Goal: Task Accomplishment & Management: Manage account settings

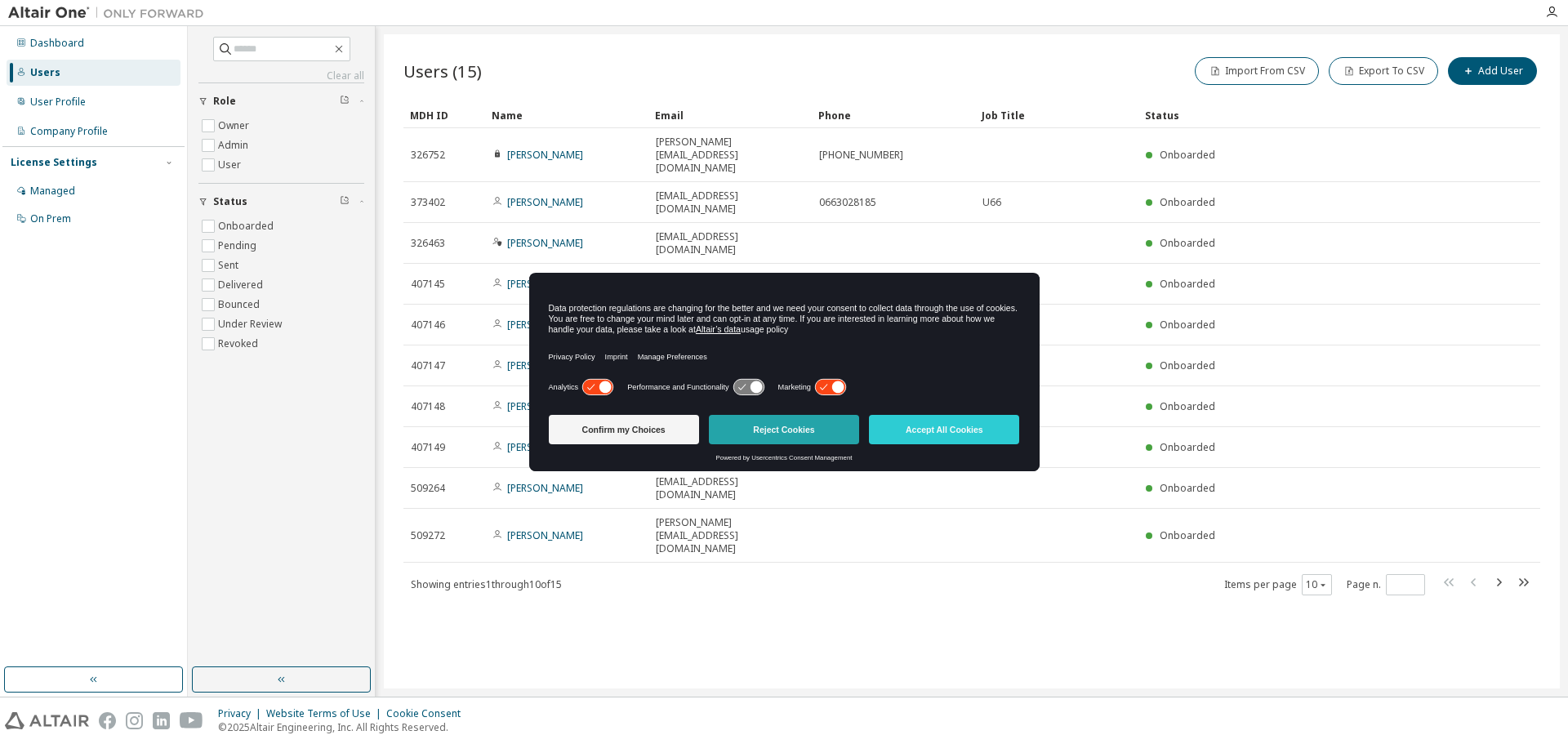
click at [810, 425] on button "Reject Cookies" at bounding box center [784, 430] width 150 height 30
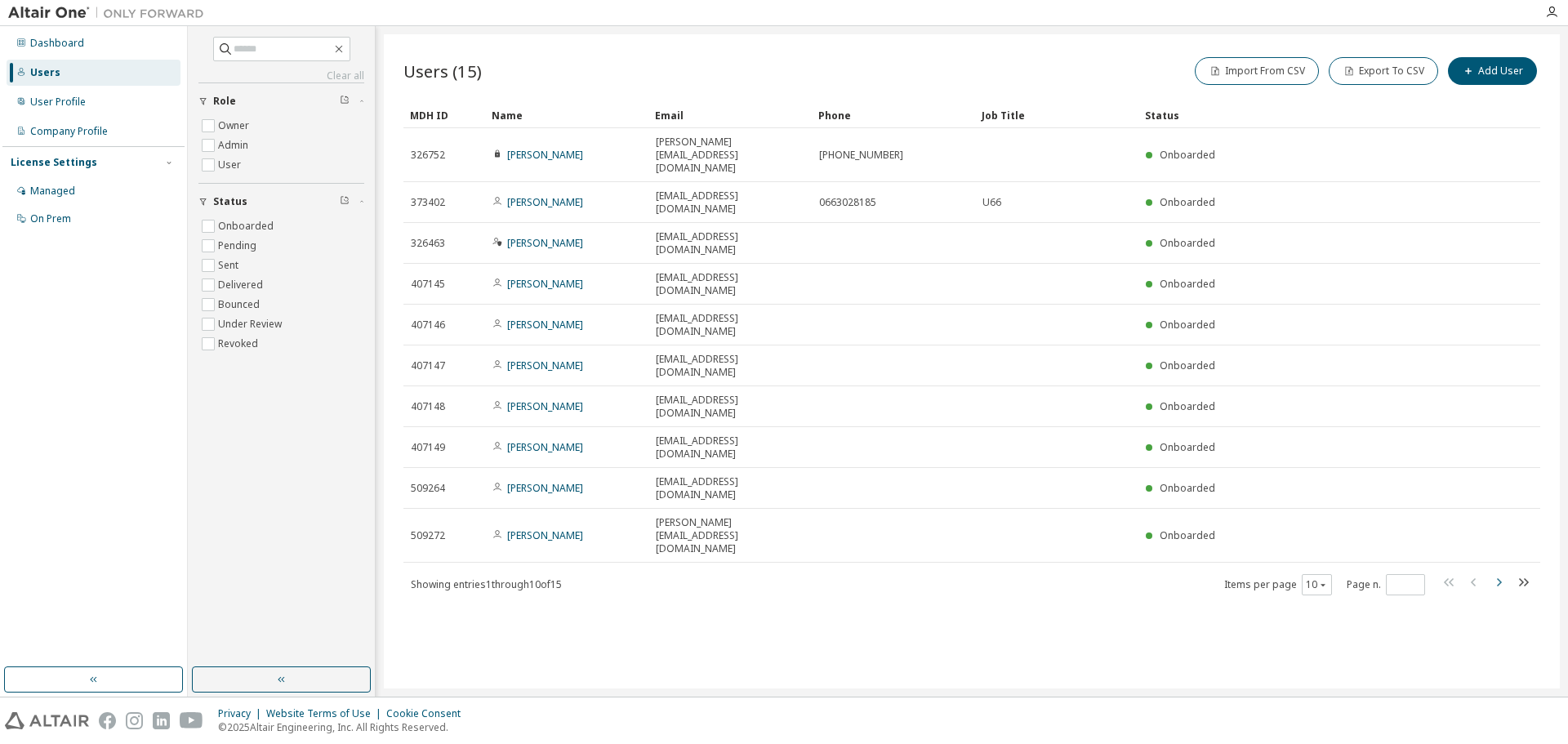
click at [1500, 573] on icon "button" at bounding box center [1498, 583] width 20 height 20
type input "*"
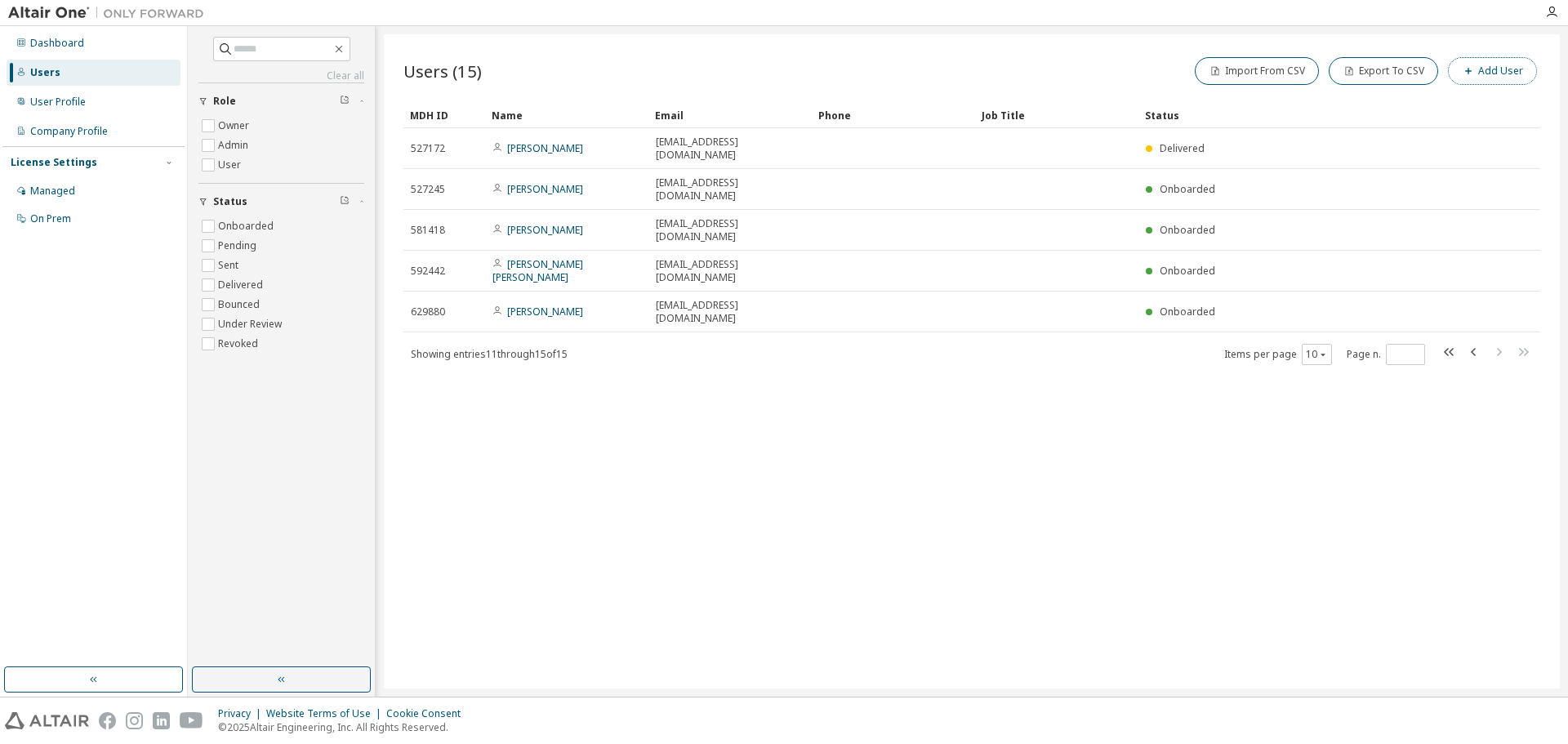
click at [1504, 78] on button "Add User" at bounding box center [1492, 71] width 89 height 28
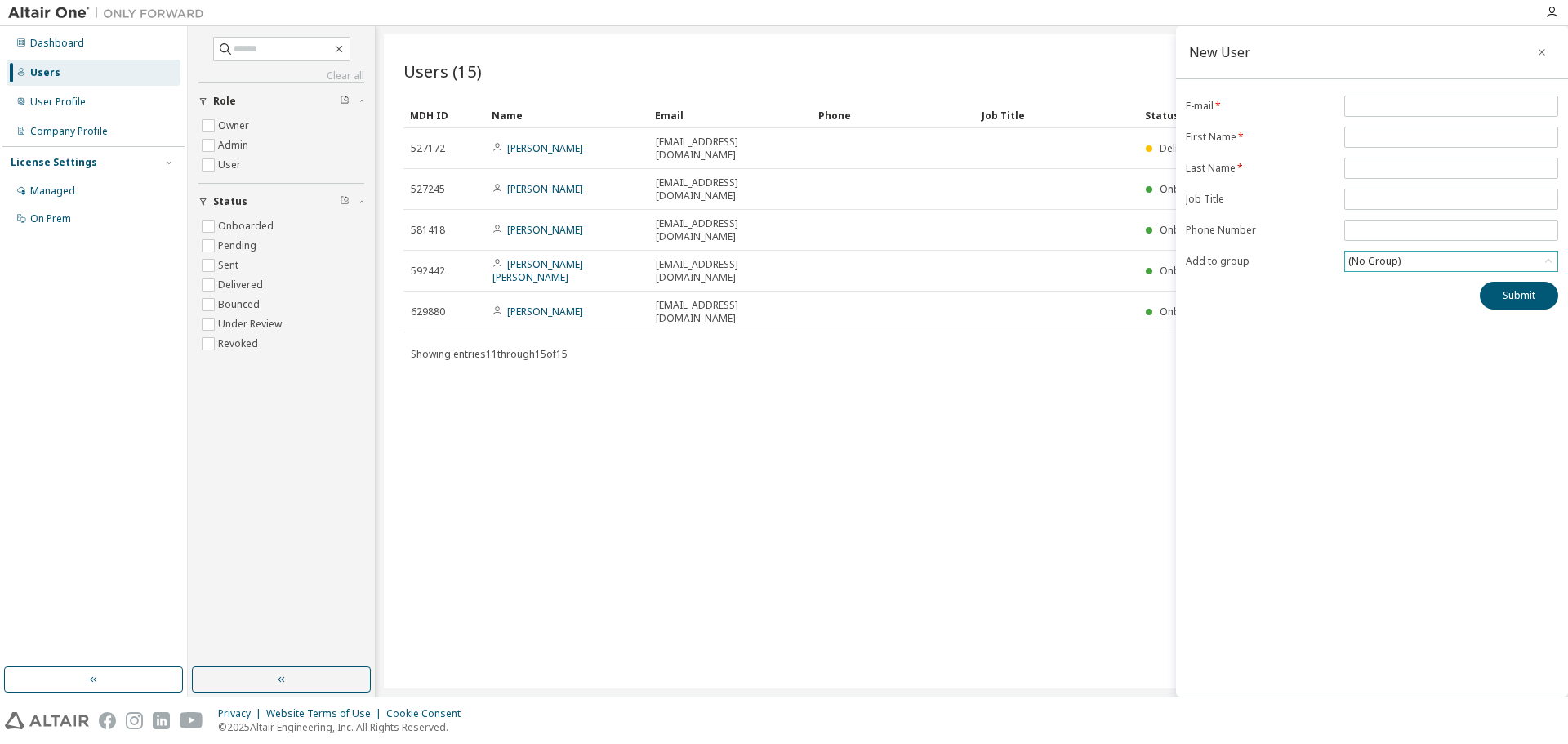
click at [1404, 264] on div "(No Group)" at bounding box center [1452, 262] width 213 height 20
click at [1542, 288] on icon "button" at bounding box center [1543, 283] width 13 height 13
click at [1239, 320] on div "New User E-mail * First Name * Last Name * Job Title Phone Number Add to group …" at bounding box center [1372, 361] width 392 height 670
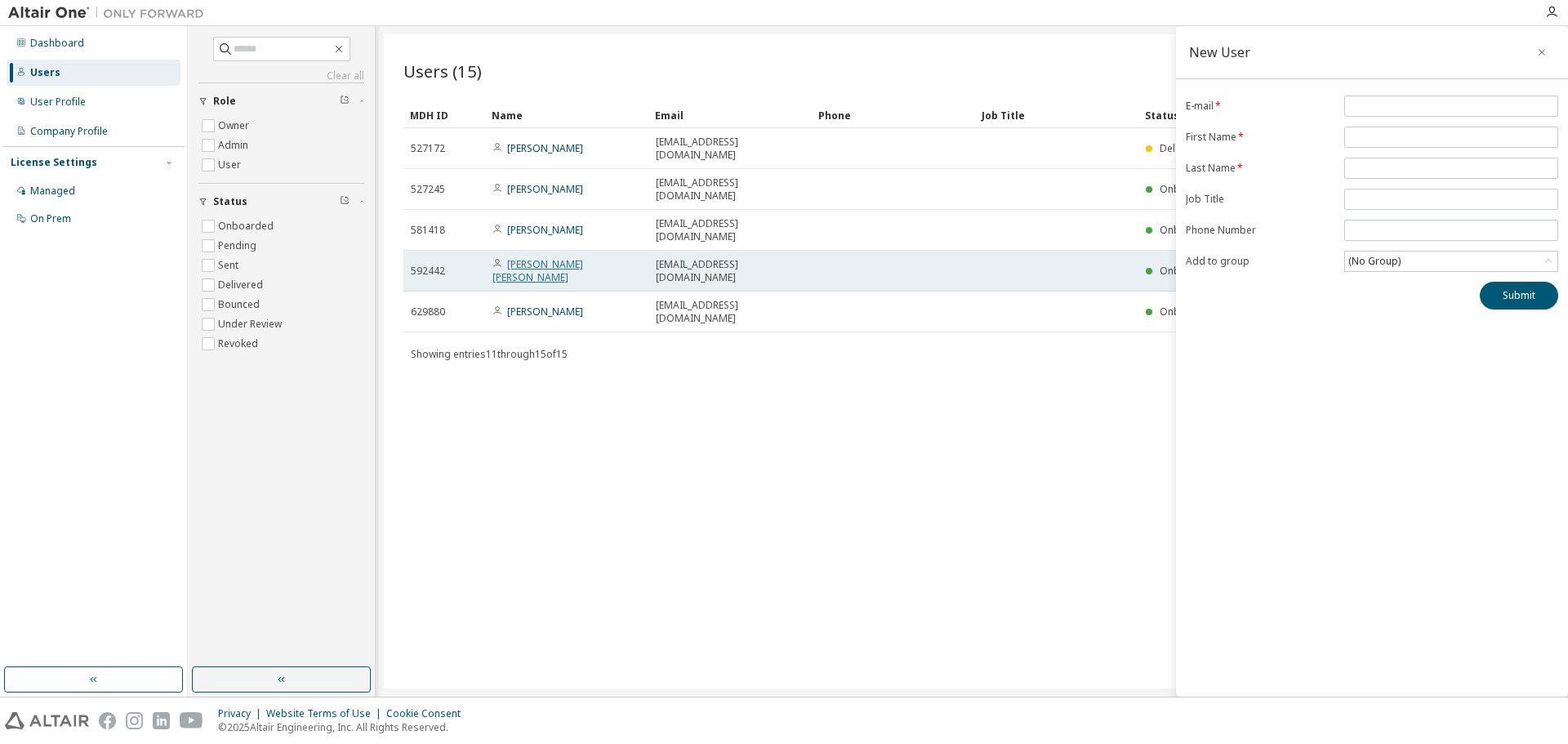
click at [558, 258] on link "[PERSON_NAME] [PERSON_NAME]" at bounding box center [537, 271] width 90 height 27
click at [544, 258] on link "[PERSON_NAME] [PERSON_NAME]" at bounding box center [537, 271] width 90 height 27
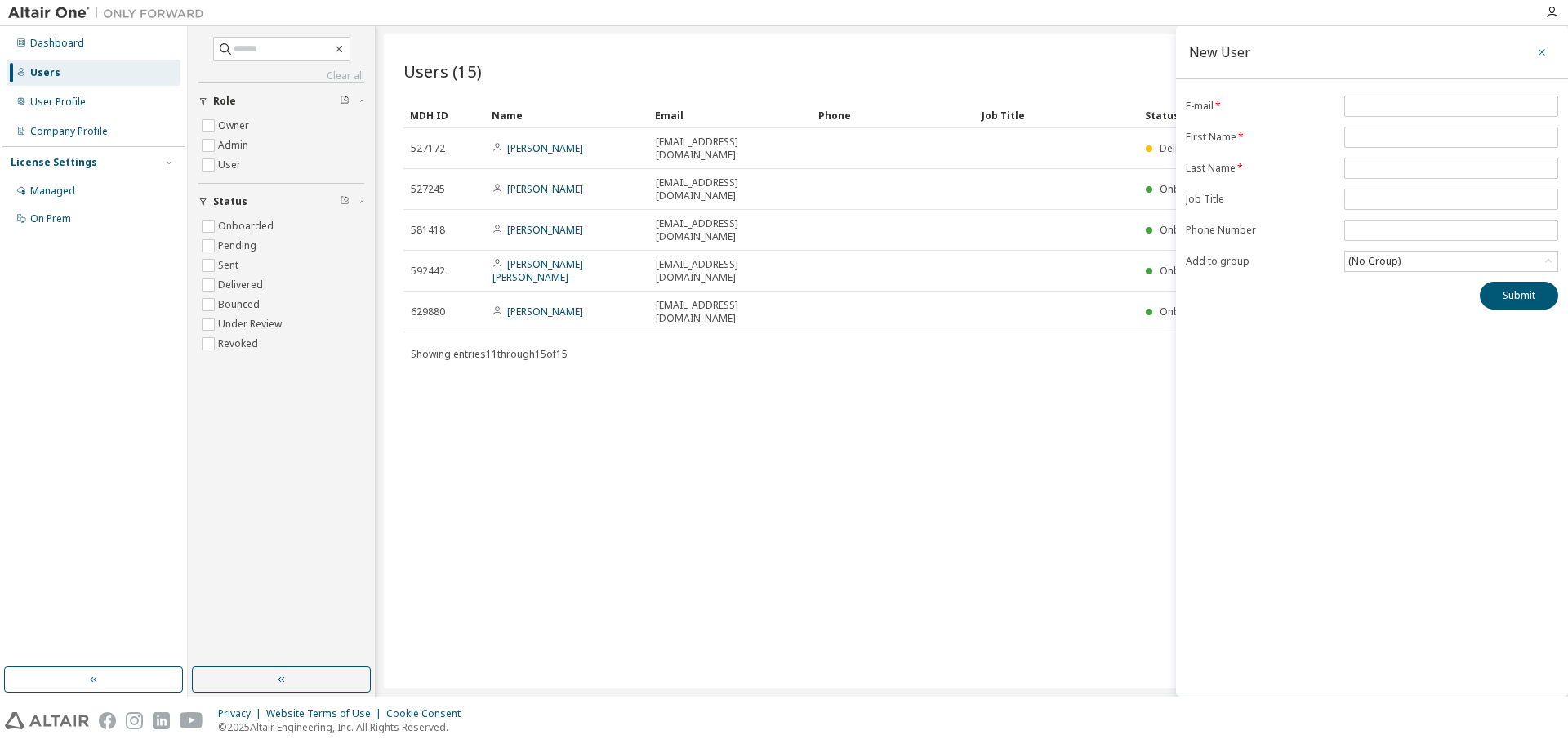
click at [1546, 61] on button "button" at bounding box center [1541, 52] width 26 height 26
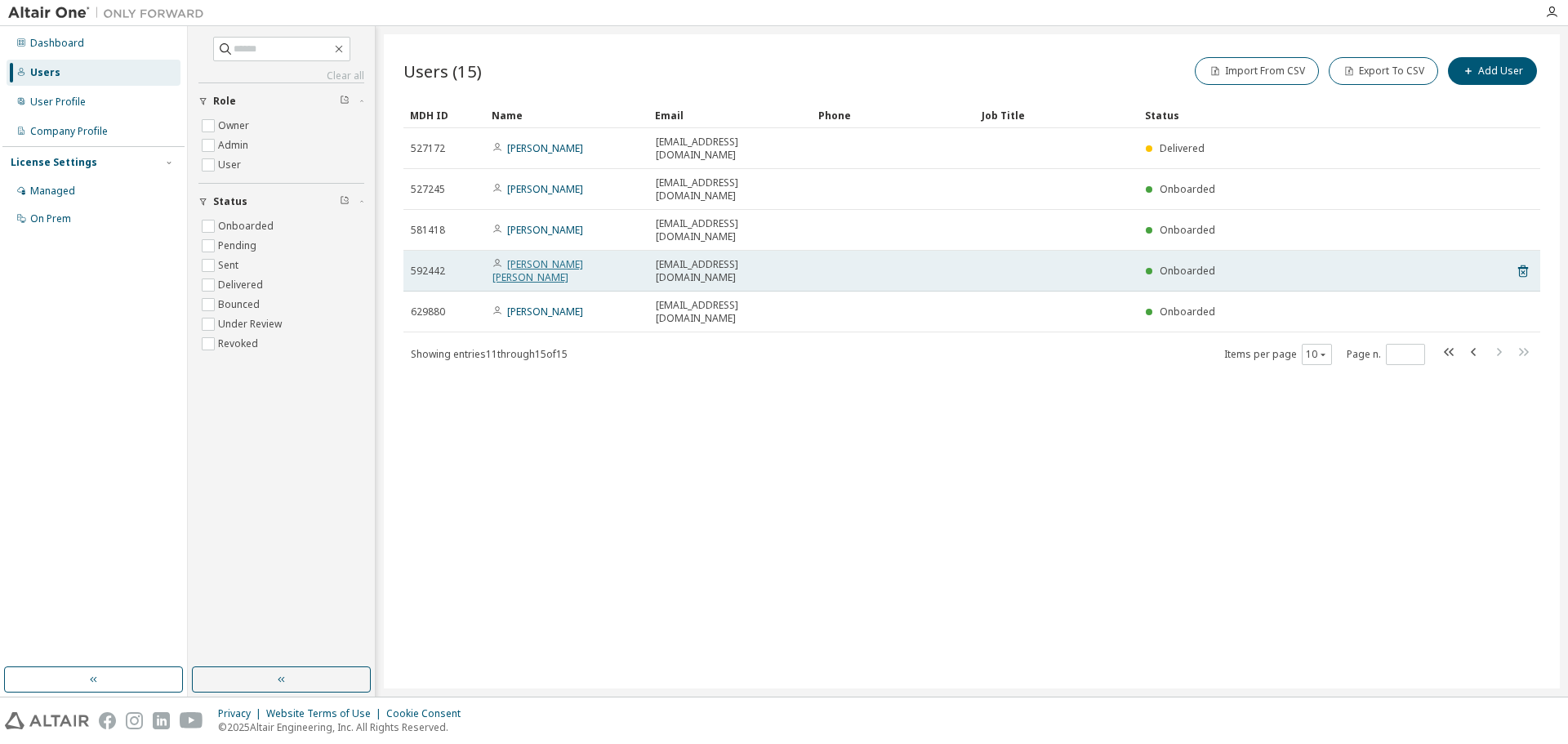
click at [548, 258] on link "[PERSON_NAME] [PERSON_NAME]" at bounding box center [537, 271] width 90 height 27
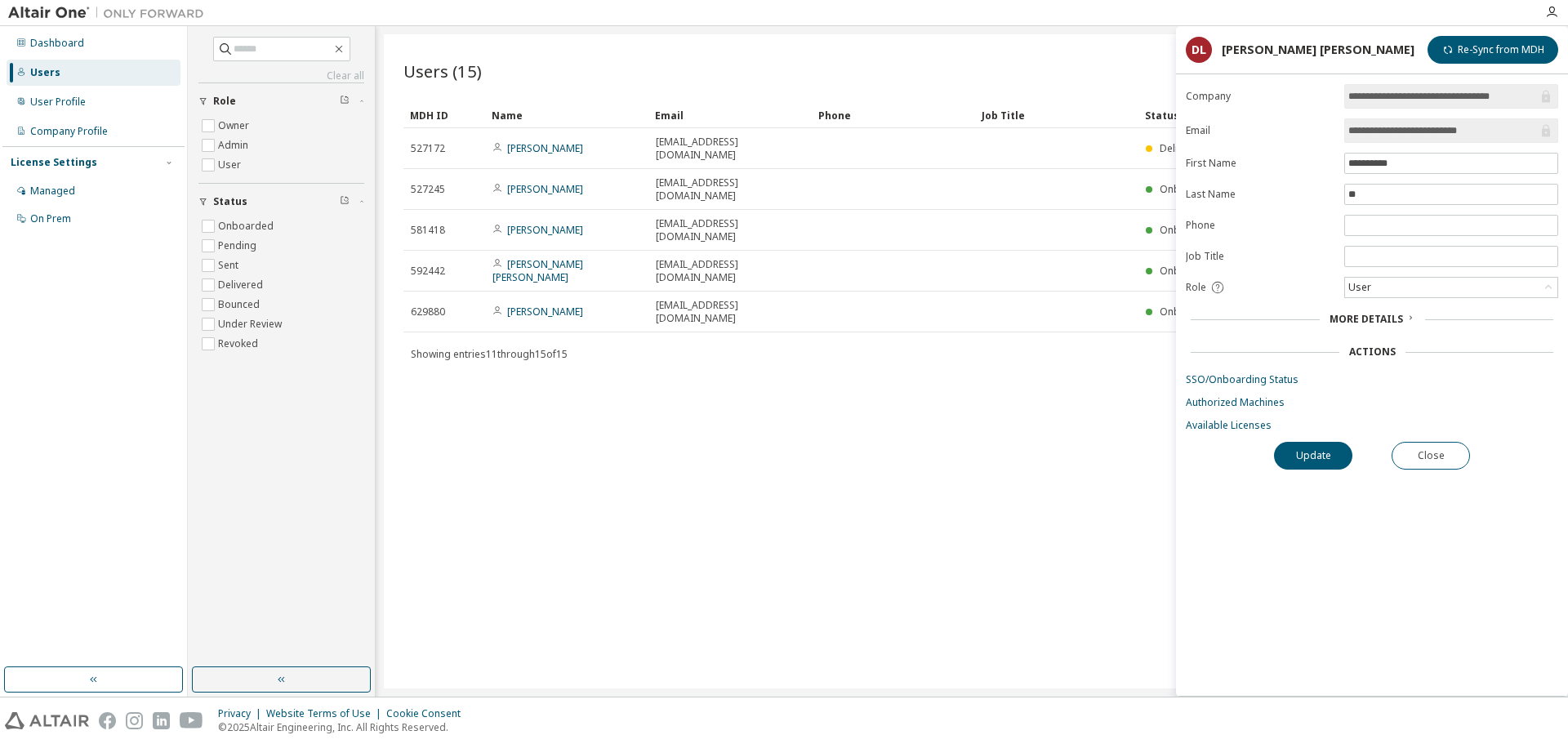
click at [1382, 313] on span "More Details" at bounding box center [1366, 319] width 74 height 14
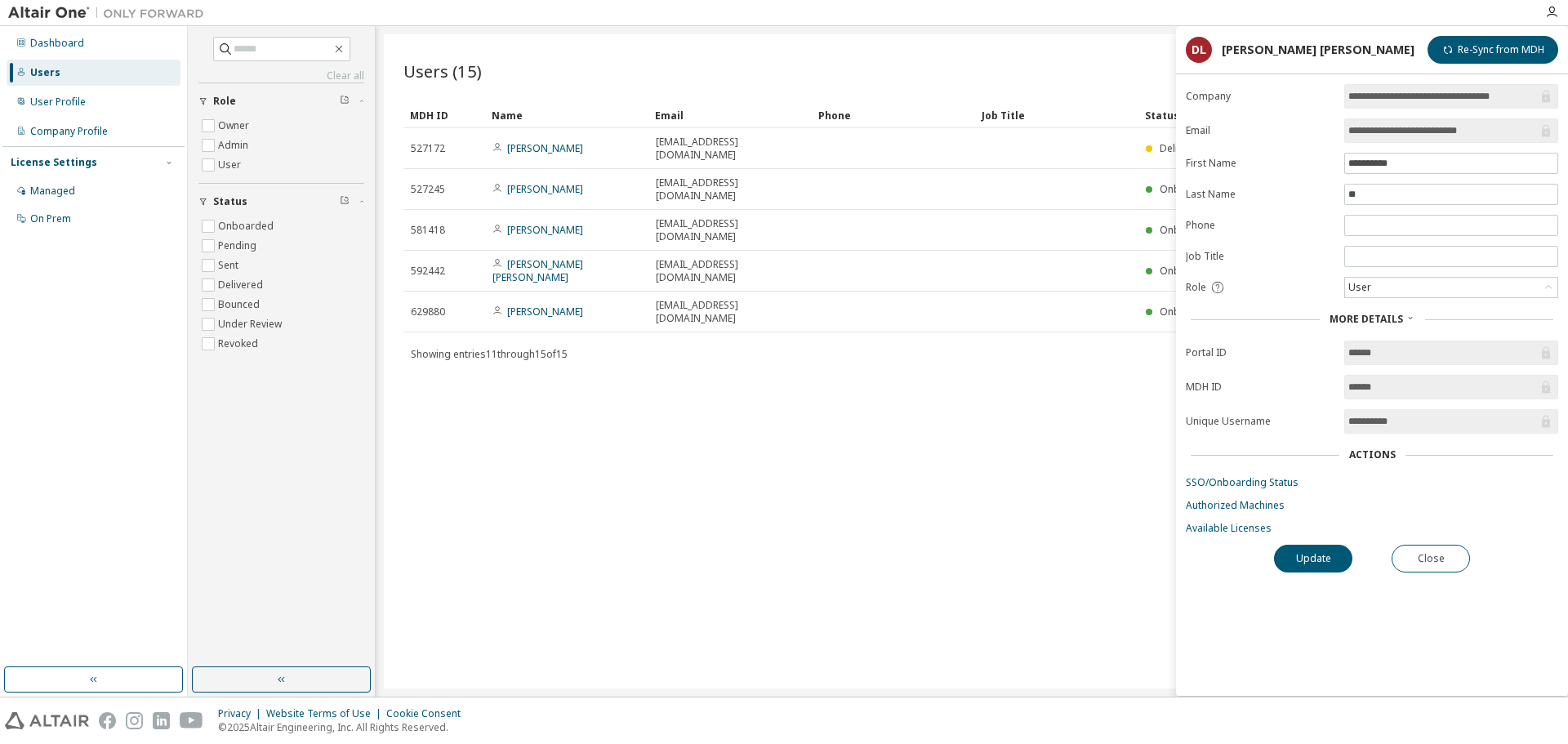
click at [871, 389] on div "Users (15) Import From CSV Export To CSV Add User Clear Load Save Save As Field…" at bounding box center [971, 361] width 1176 height 654
click at [882, 432] on div "Users (15) Import From CSV Export To CSV Add User Clear Load Save Save As Field…" at bounding box center [971, 361] width 1176 height 654
click at [1005, 399] on div "Users (15) Import From CSV Export To CSV Add User Clear Load Save Save As Field…" at bounding box center [971, 361] width 1176 height 654
click at [1434, 558] on button "Close" at bounding box center [1430, 559] width 79 height 28
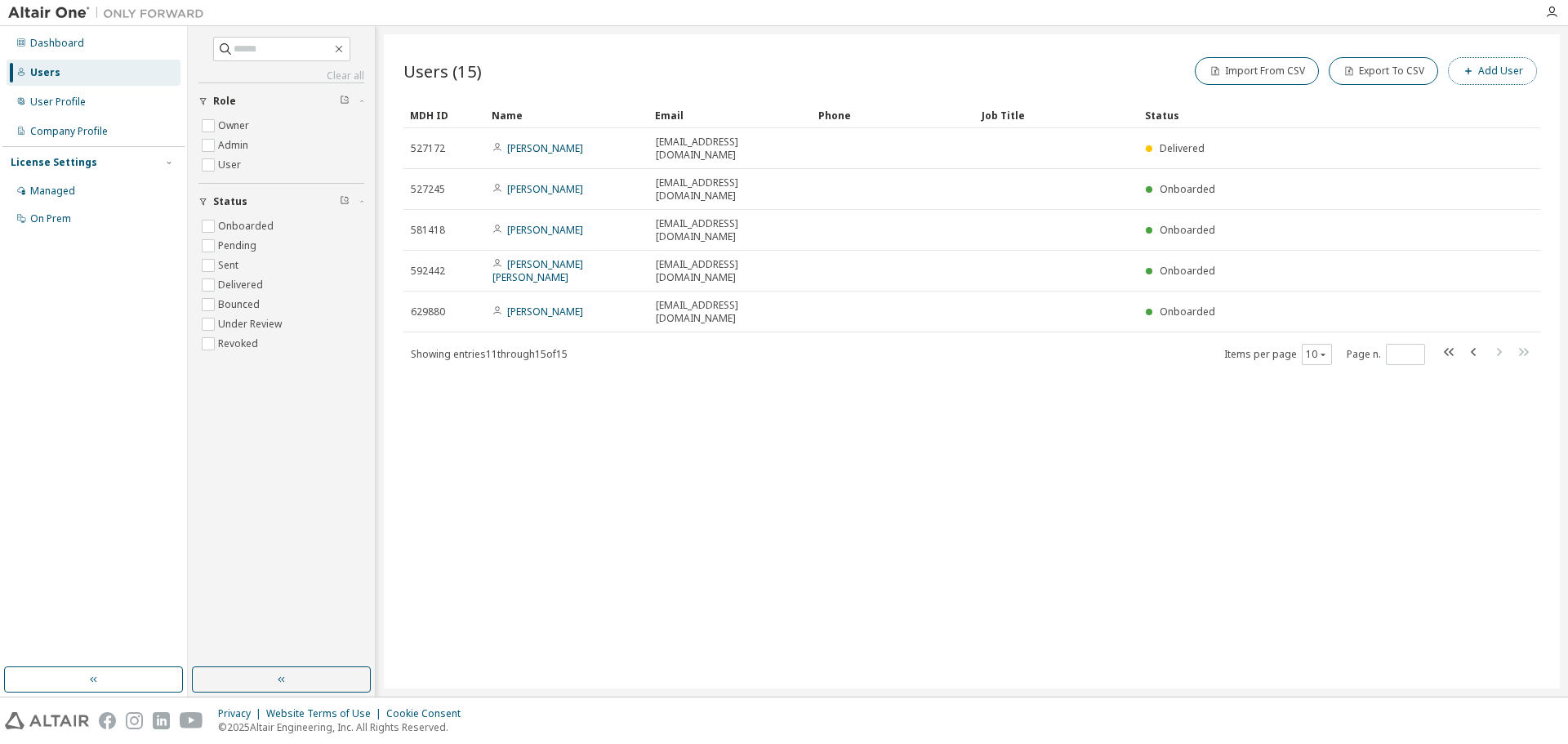
click at [1479, 71] on button "Add User" at bounding box center [1492, 71] width 89 height 28
